Goal: Task Accomplishment & Management: Complete application form

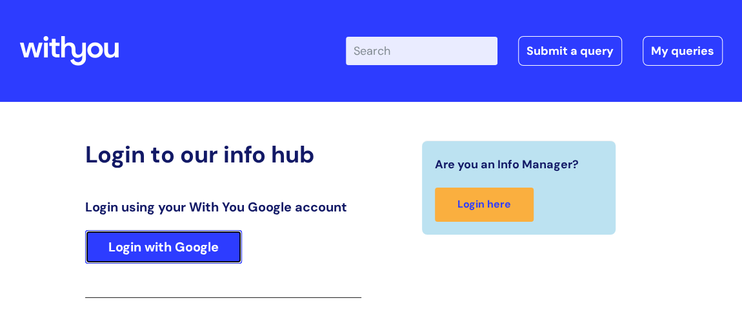
click at [157, 246] on link "Login with Google" at bounding box center [163, 247] width 157 height 34
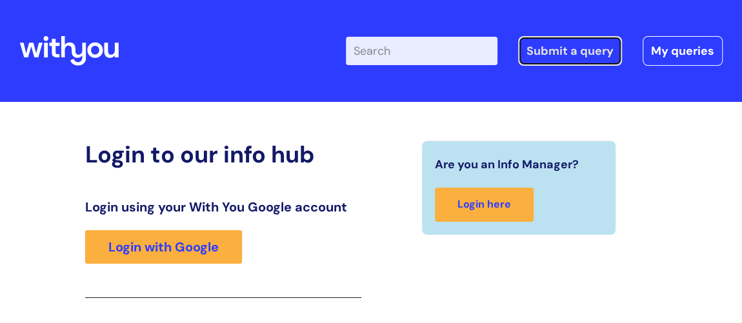
click at [564, 55] on link "Submit a query" at bounding box center [570, 51] width 104 height 30
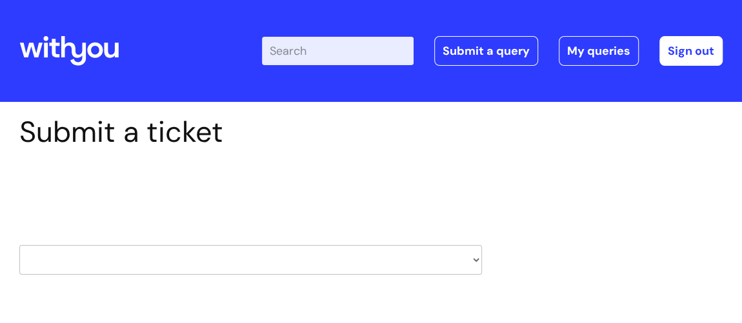
click at [393, 259] on select "HR / People IT and Support Clinical Drug Alerts Finance Accounts Data Support T…" at bounding box center [250, 260] width 462 height 30
select select "property_&_estates"
click at [19, 245] on select "HR / People IT and Support Clinical Drug Alerts Finance Accounts Data Support T…" at bounding box center [250, 260] width 462 height 30
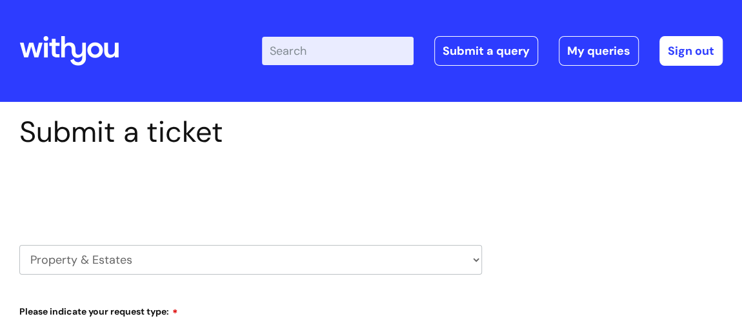
select select "80004157231"
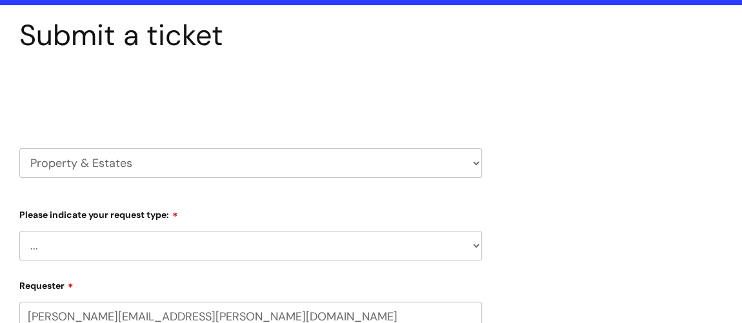
scroll to position [175, 0]
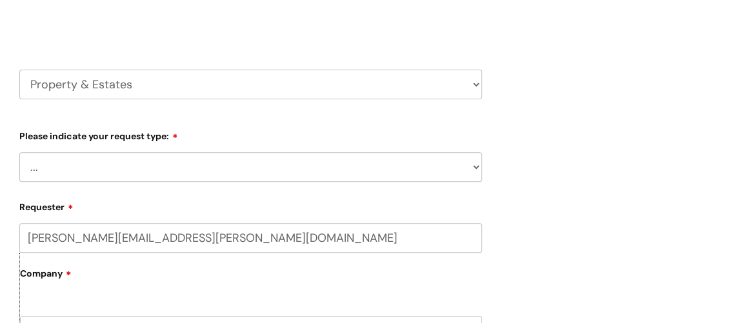
click at [50, 171] on select "... Facilities Support Lease/ Tenancy Agreements Health & Safety and Environmen…" at bounding box center [250, 167] width 462 height 30
select select "Facilities Support"
click at [19, 152] on select "... Facilities Support Lease/ Tenancy Agreements Health & Safety and Environmen…" at bounding box center [250, 167] width 462 height 30
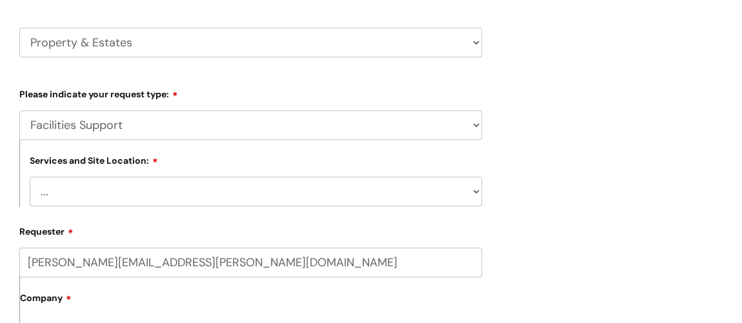
scroll to position [293, 0]
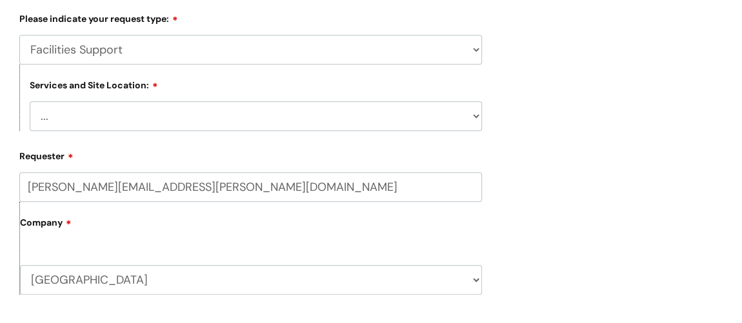
click at [123, 115] on select "... [GEOGRAPHIC_DATA] [GEOGRAPHIC_DATA] [GEOGRAPHIC_DATA] [GEOGRAPHIC_DATA] [GE…" at bounding box center [256, 116] width 452 height 30
select select "Weston-super-Mare"
click at [30, 101] on select "... [GEOGRAPHIC_DATA] [GEOGRAPHIC_DATA] [GEOGRAPHIC_DATA] [GEOGRAPHIC_DATA] [GE…" at bounding box center [256, 116] width 452 height 30
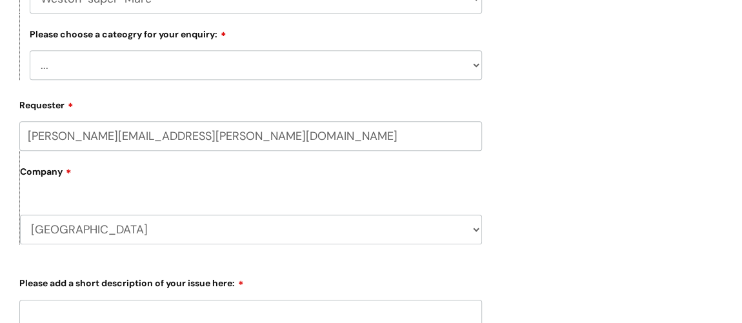
scroll to position [527, 0]
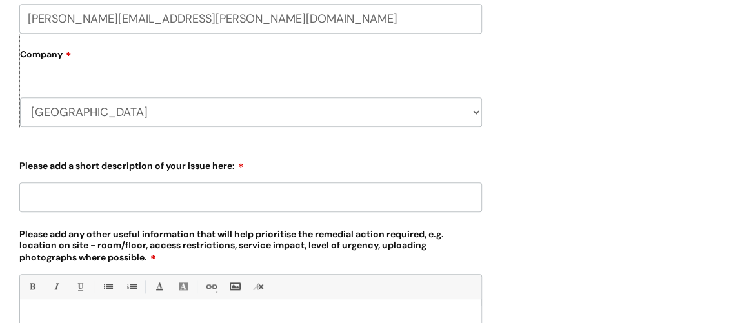
click at [25, 193] on input "Please add a short description of your issue here:" at bounding box center [250, 197] width 462 height 30
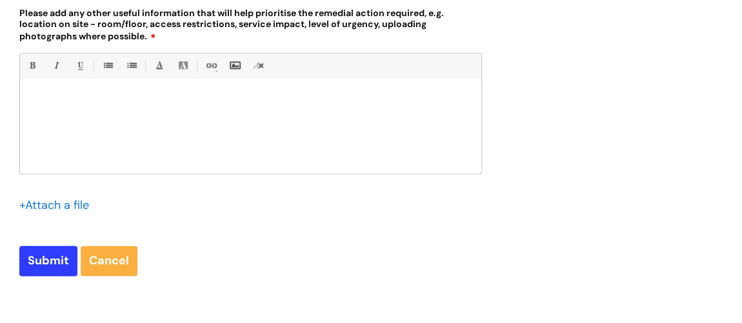
scroll to position [762, 0]
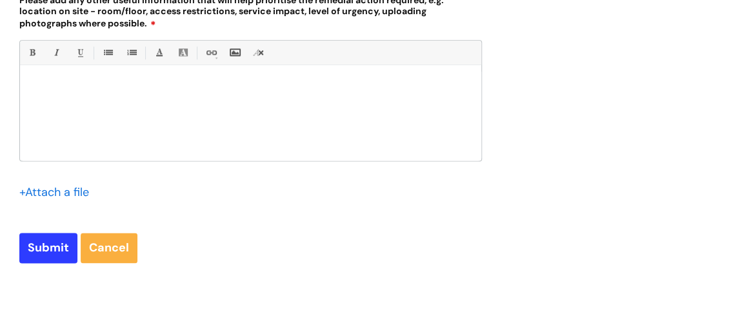
type input "Main door unsecured"
click at [31, 77] on div at bounding box center [250, 116] width 461 height 89
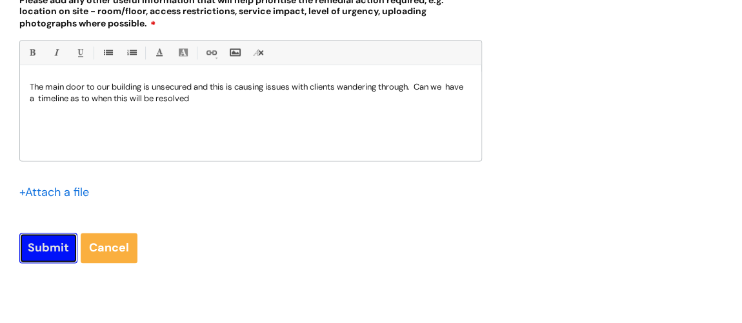
click at [39, 239] on input "Submit" at bounding box center [48, 248] width 58 height 30
click at [46, 251] on input "Submit" at bounding box center [48, 248] width 58 height 30
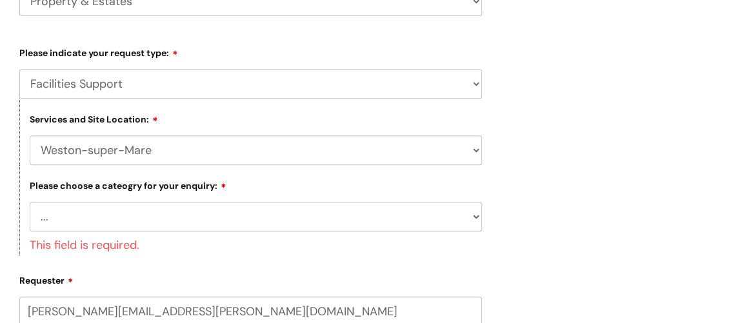
scroll to position [317, 0]
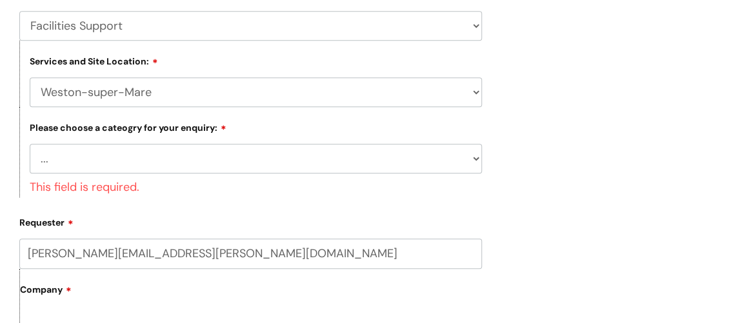
click at [244, 158] on select "... Electrical and Lighting Plumbing and Drainage Heating and Cooling Fixtures,…" at bounding box center [256, 159] width 452 height 30
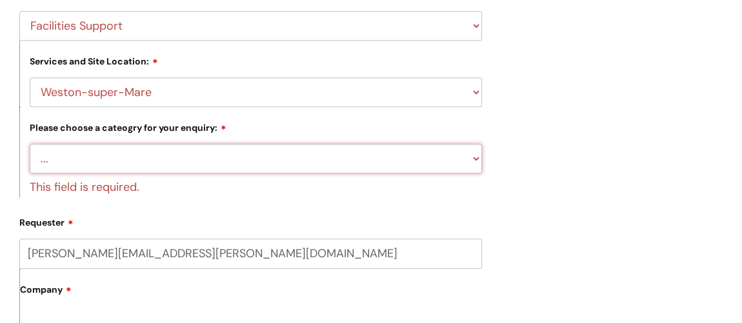
select select "Windows and Doors incl. Shutters"
click at [30, 144] on select "... Electrical and Lighting Plumbing and Drainage Heating and Cooling Fixtures,…" at bounding box center [256, 159] width 452 height 30
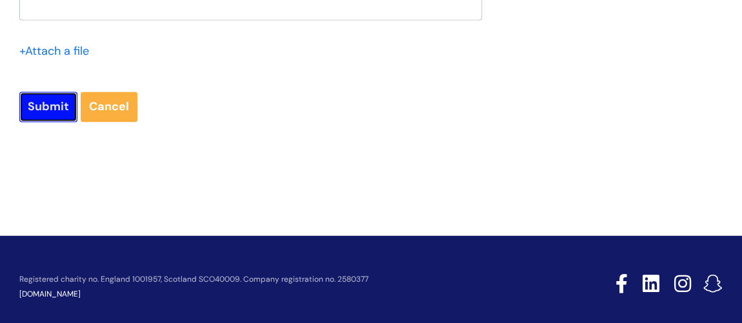
click at [50, 121] on input "Submit" at bounding box center [48, 107] width 58 height 30
type input "Please Wait..."
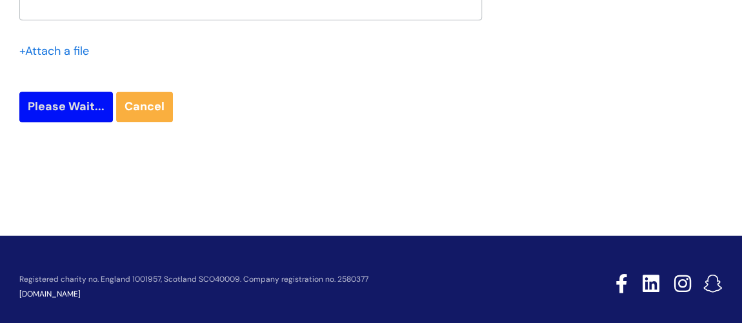
scroll to position [879, 0]
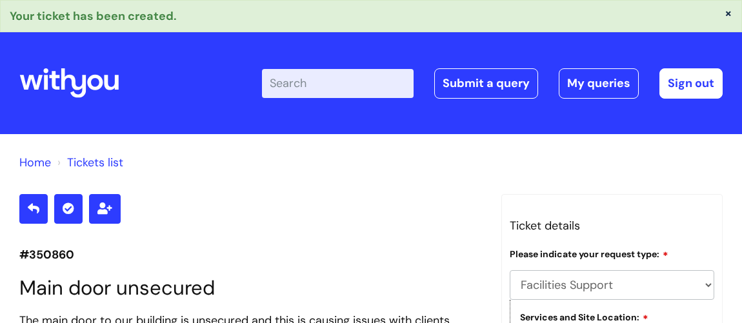
select select "Facilities Support"
select select "Weston-super-Mare"
select select "Windows and Doors incl. Shutters"
